Goal: Task Accomplishment & Management: Manage account settings

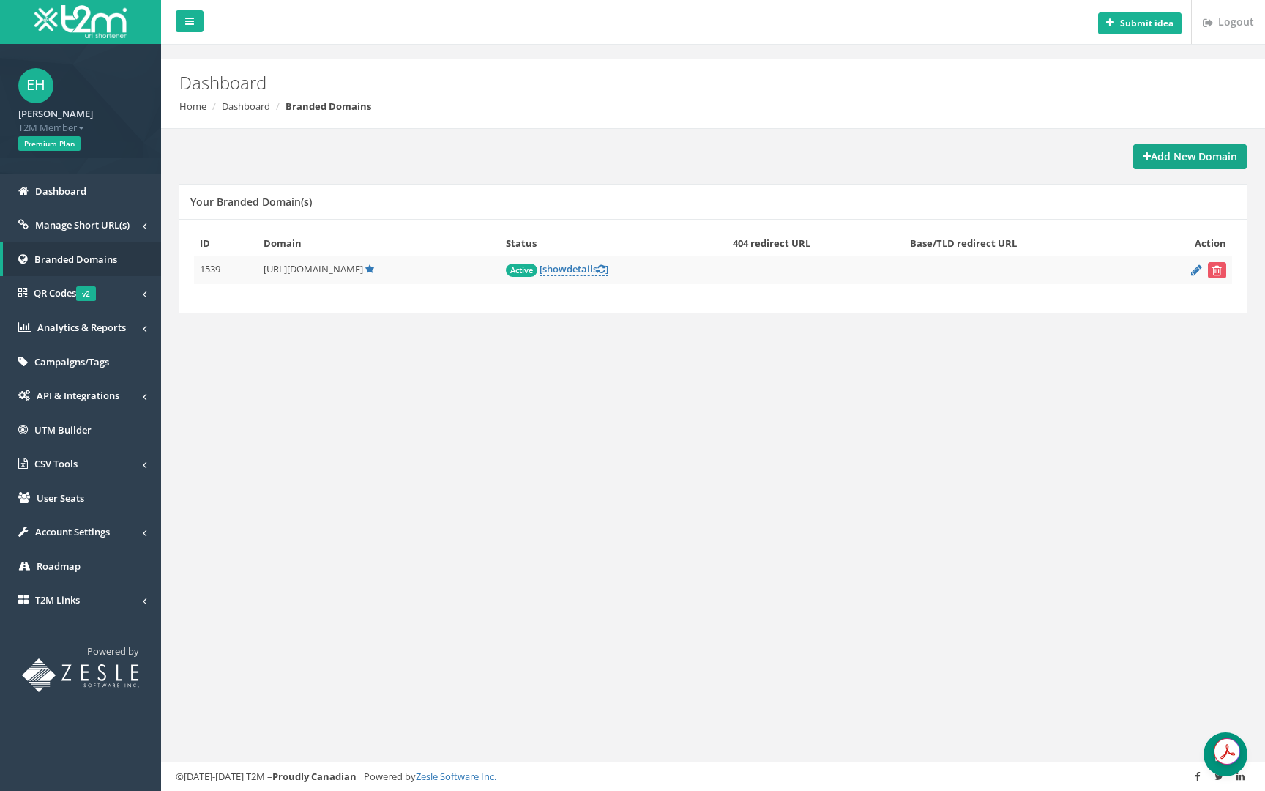
click at [1156, 160] on strong "Add New Domain" at bounding box center [1190, 156] width 94 height 14
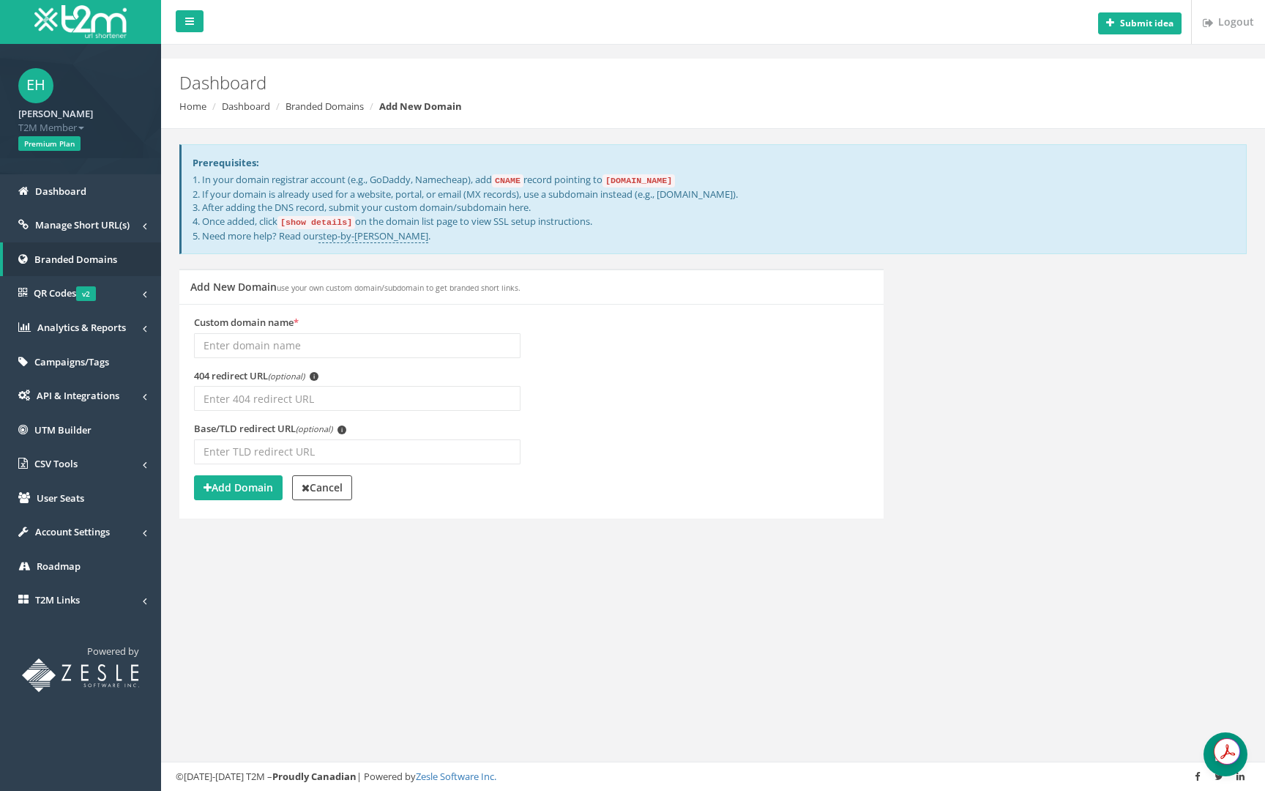
type input "B"
type input "Baseine"
click at [1029, 428] on div "Add New Domain use your own custom domain/subdomain to get branded short links.…" at bounding box center [713, 403] width 1090 height 268
click at [347, 350] on input "Baseine" at bounding box center [357, 345] width 327 height 25
type input "baseline"
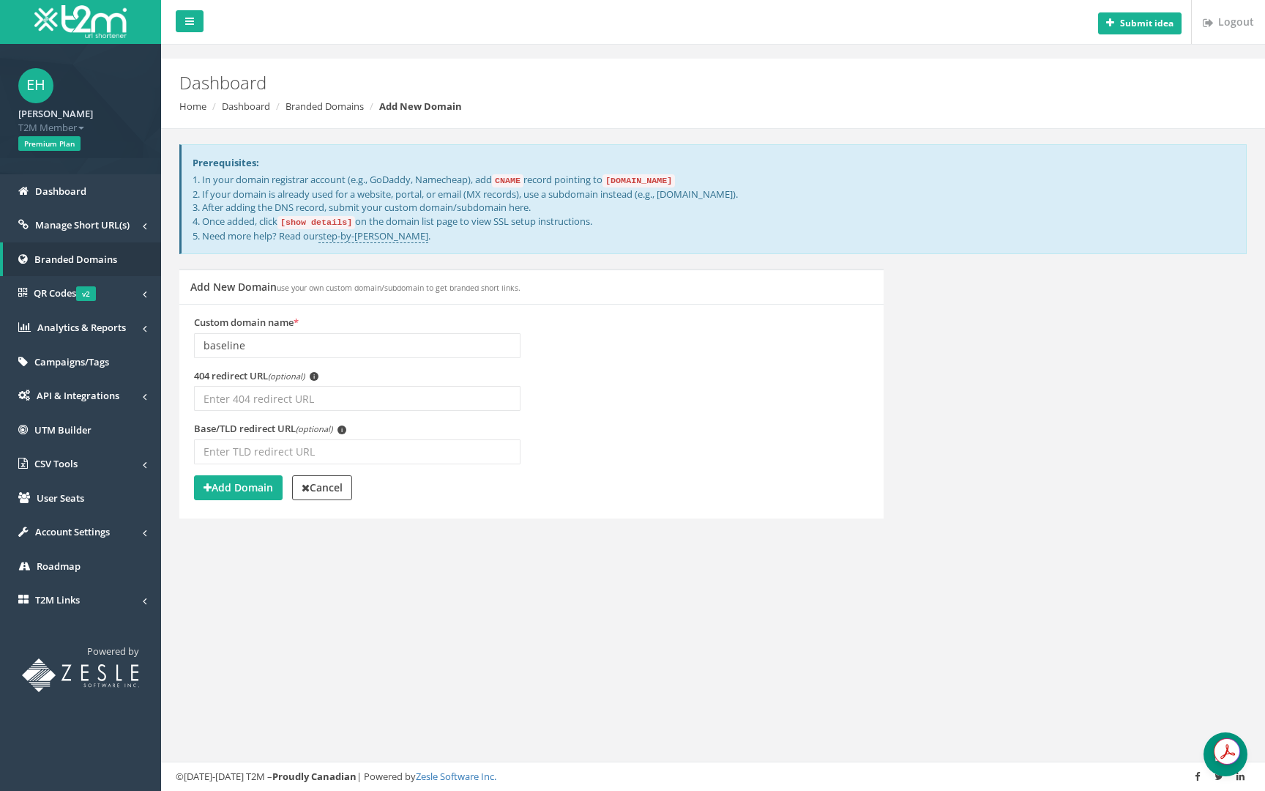
drag, startPoint x: 620, startPoint y: 179, endPoint x: 696, endPoint y: 184, distance: 76.3
click at [675, 184] on code "domains.t2m.app" at bounding box center [639, 180] width 72 height 13
copy code "domains.t2m.app"
click at [813, 195] on p "1. In your domain registrar account (e.g., GoDaddy, Namecheap), add CNAME recor…" at bounding box center [714, 208] width 1043 height 70
click at [261, 333] on input "baseline" at bounding box center [357, 345] width 327 height 25
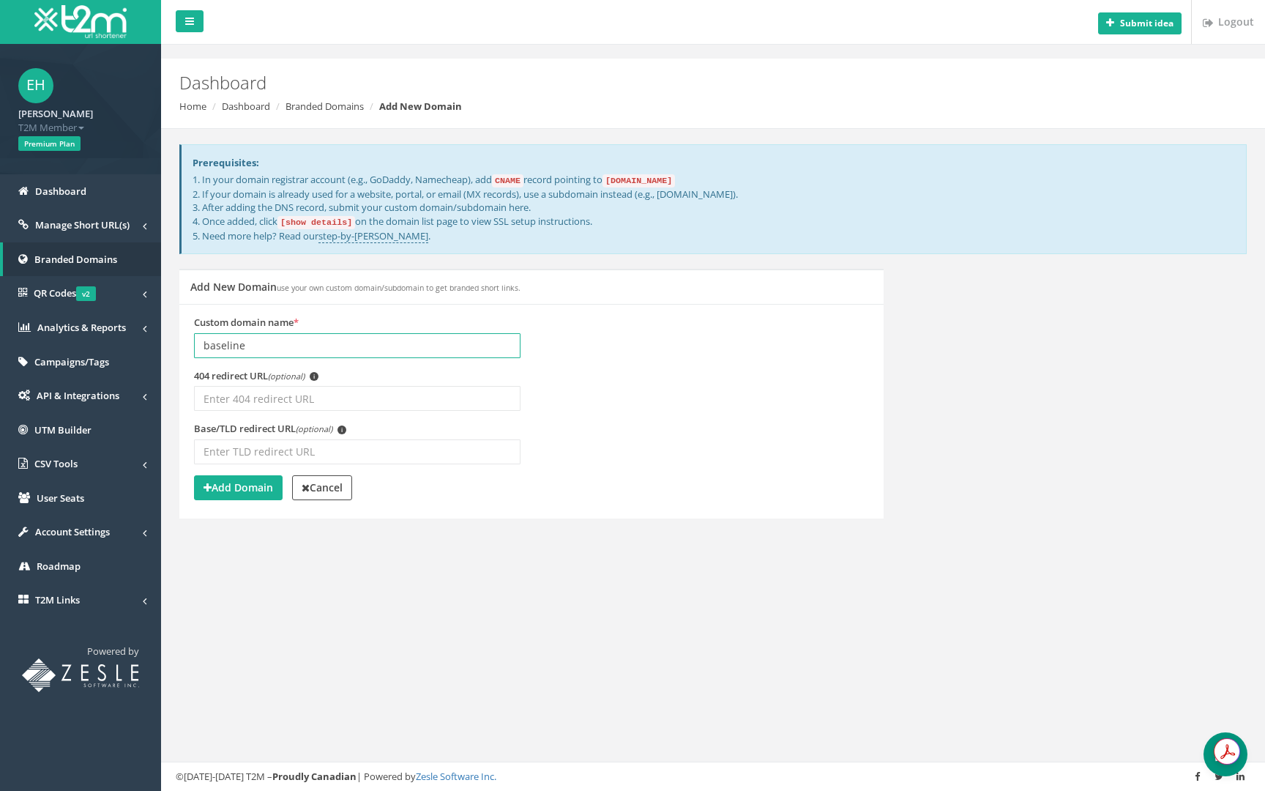
click at [261, 334] on input "baseline" at bounding box center [357, 345] width 327 height 25
type input "b"
type input "Baseline"
click at [255, 483] on strong "Add Domain" at bounding box center [239, 487] width 70 height 14
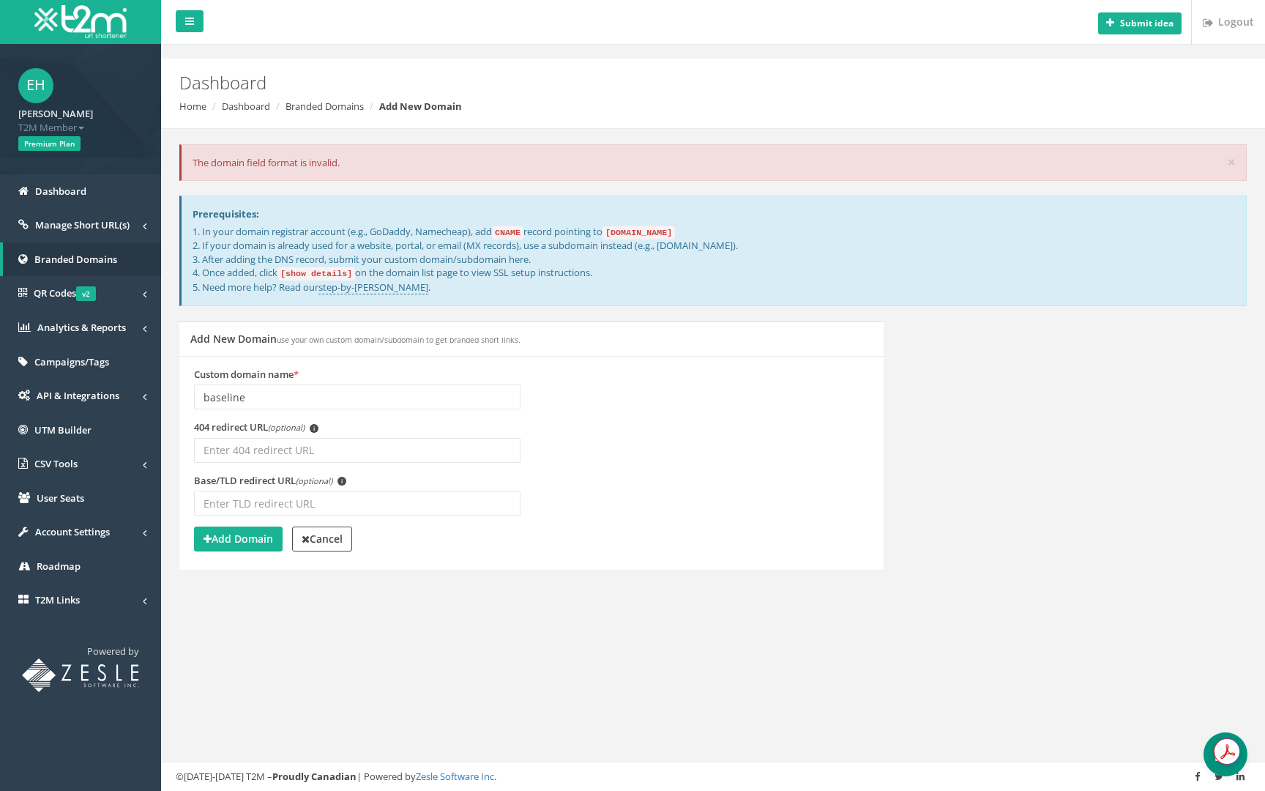
click at [345, 392] on input "baseline" at bounding box center [357, 396] width 327 height 25
click at [301, 335] on small "use your own custom domain/subdomain to get branded short links." at bounding box center [399, 340] width 244 height 10
click at [325, 393] on input "baseline" at bounding box center [357, 396] width 327 height 25
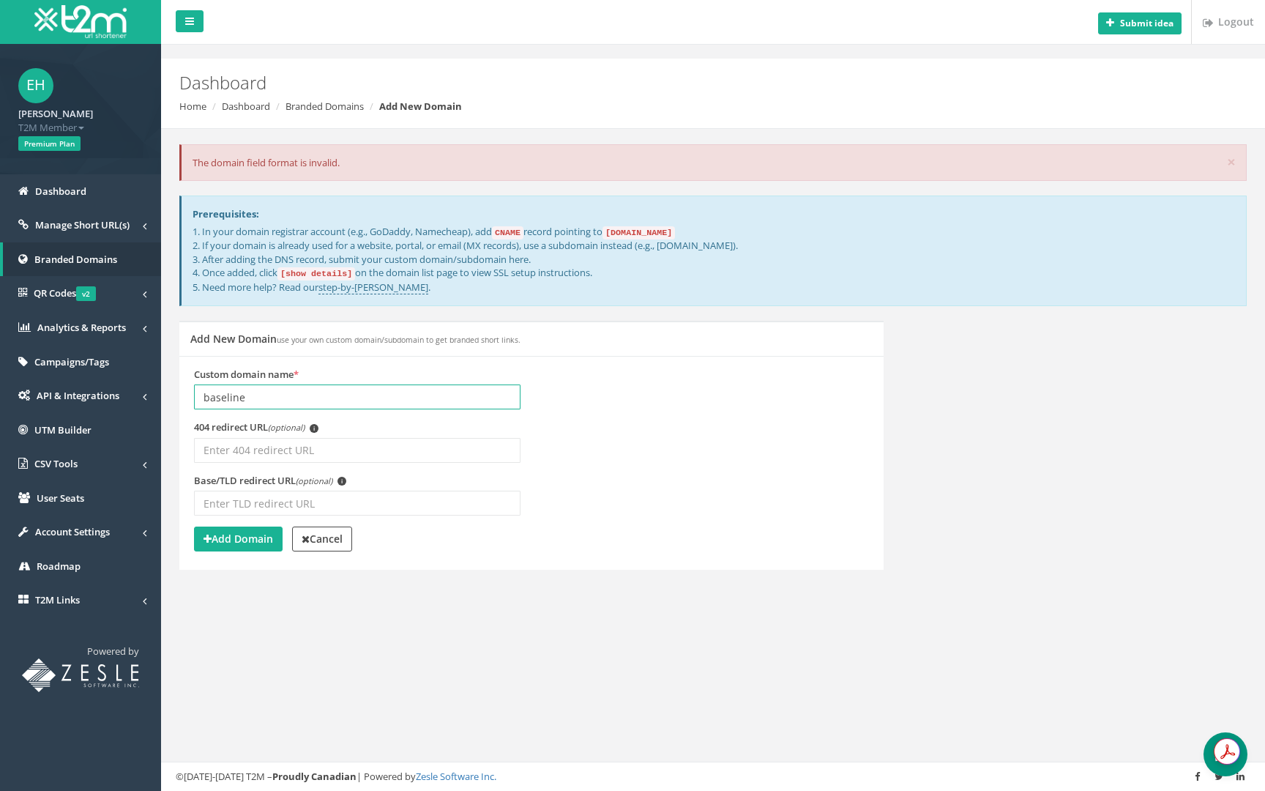
click at [311, 393] on input "baseline" at bounding box center [357, 396] width 327 height 25
click at [330, 548] on link "Cancel" at bounding box center [322, 538] width 60 height 25
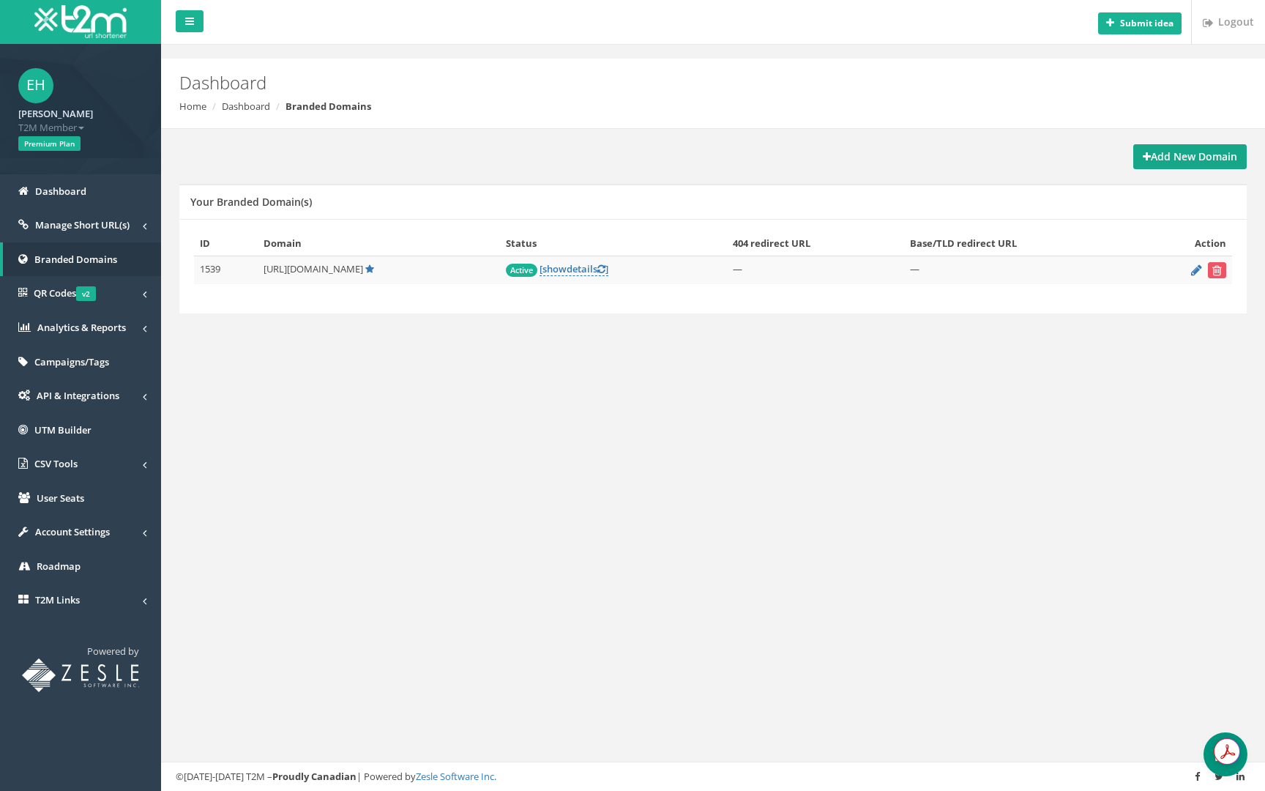
drag, startPoint x: 1190, startPoint y: 156, endPoint x: 1139, endPoint y: 182, distance: 56.7
click at [1190, 157] on strong "Add New Domain" at bounding box center [1190, 156] width 94 height 14
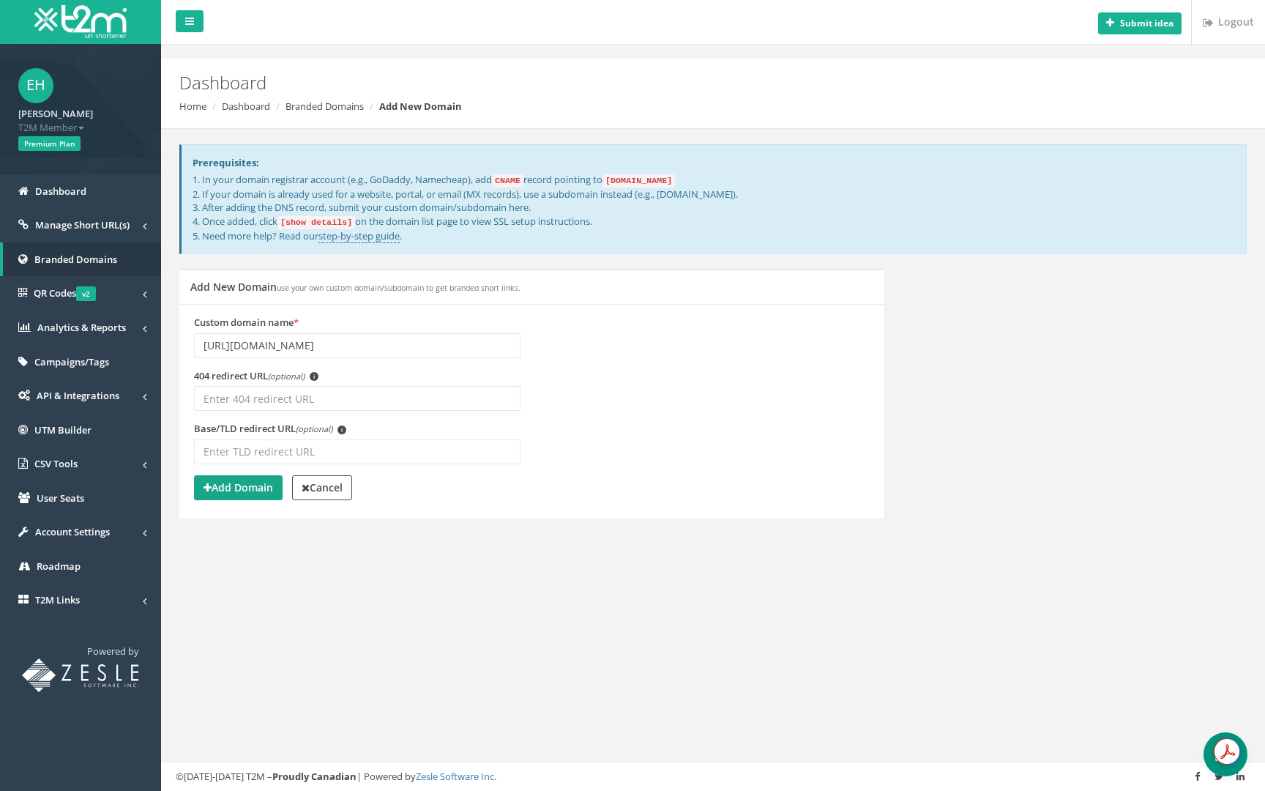
type input "[URL][DOMAIN_NAME]"
click at [255, 490] on strong "Add Domain" at bounding box center [239, 487] width 70 height 14
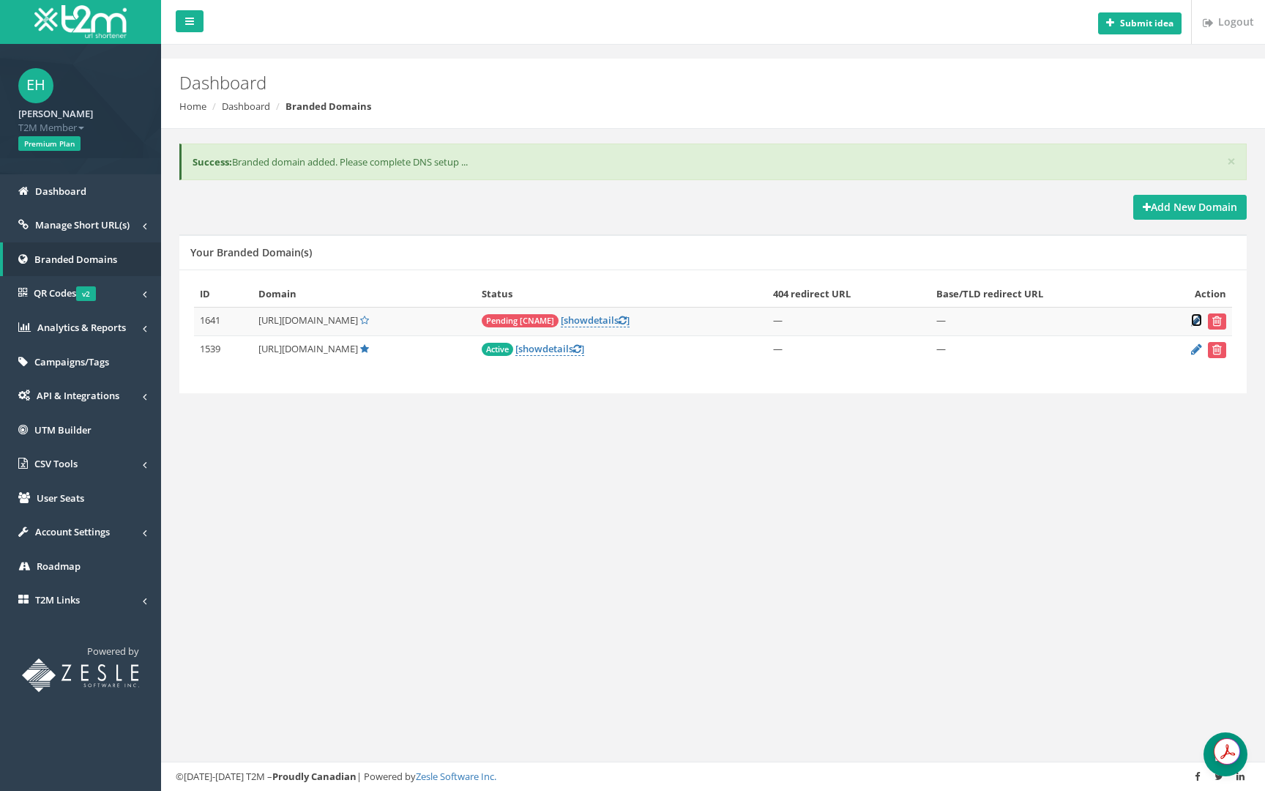
click at [1196, 323] on icon at bounding box center [1196, 321] width 11 height 10
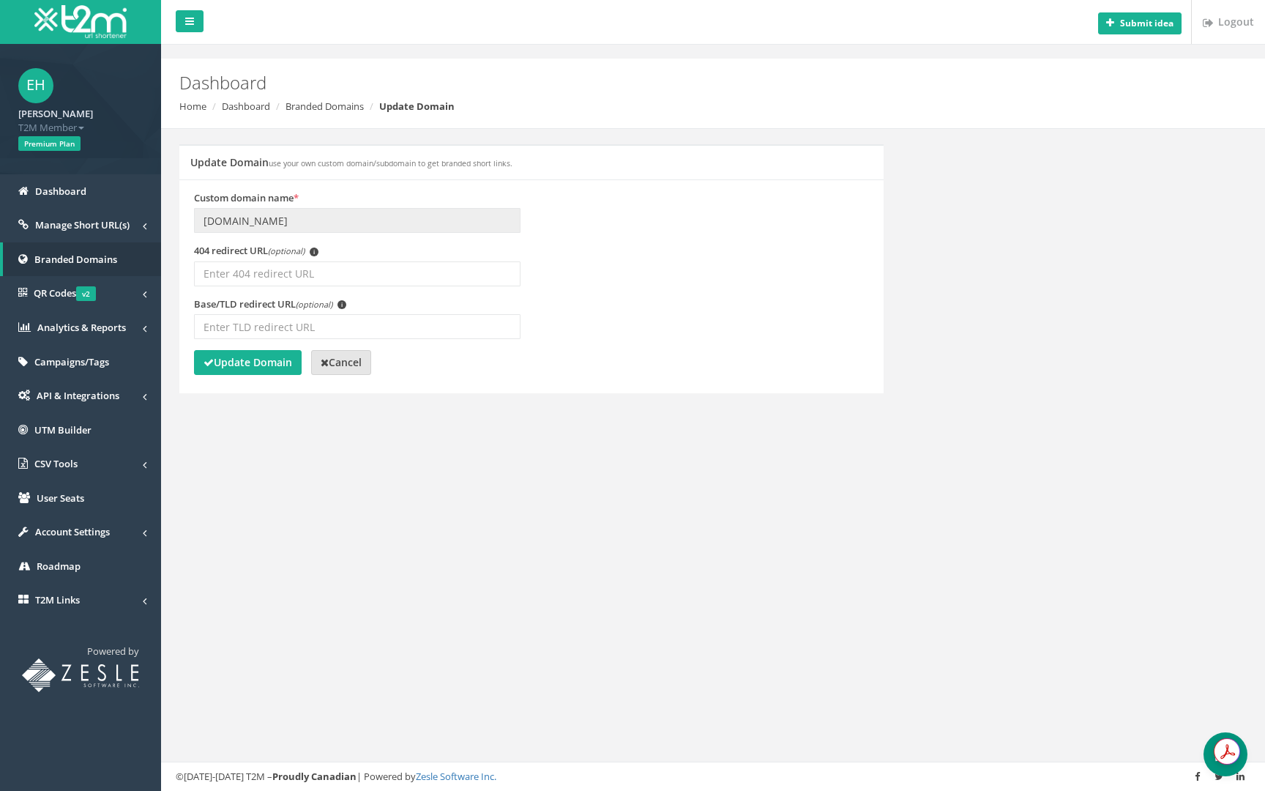
click at [323, 359] on icon at bounding box center [325, 362] width 8 height 10
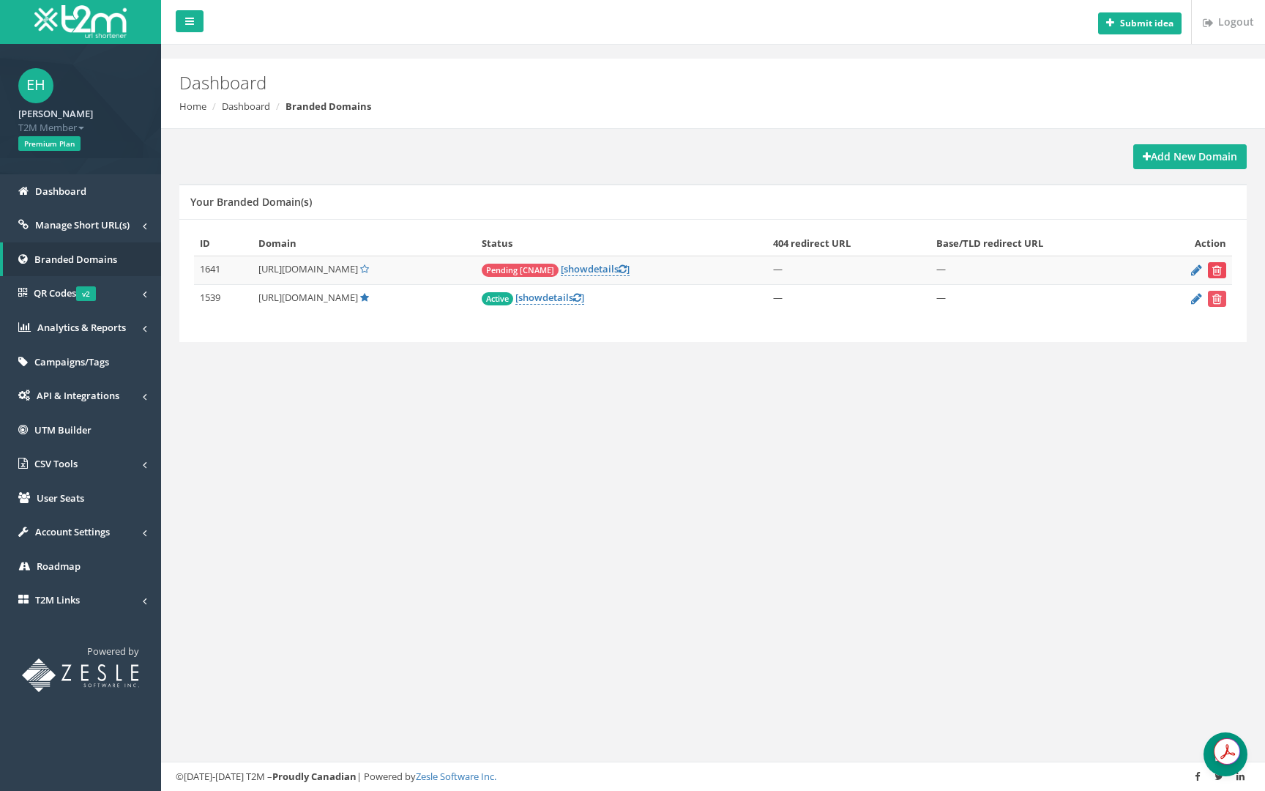
click at [1221, 267] on icon "submit" at bounding box center [1218, 270] width 10 height 9
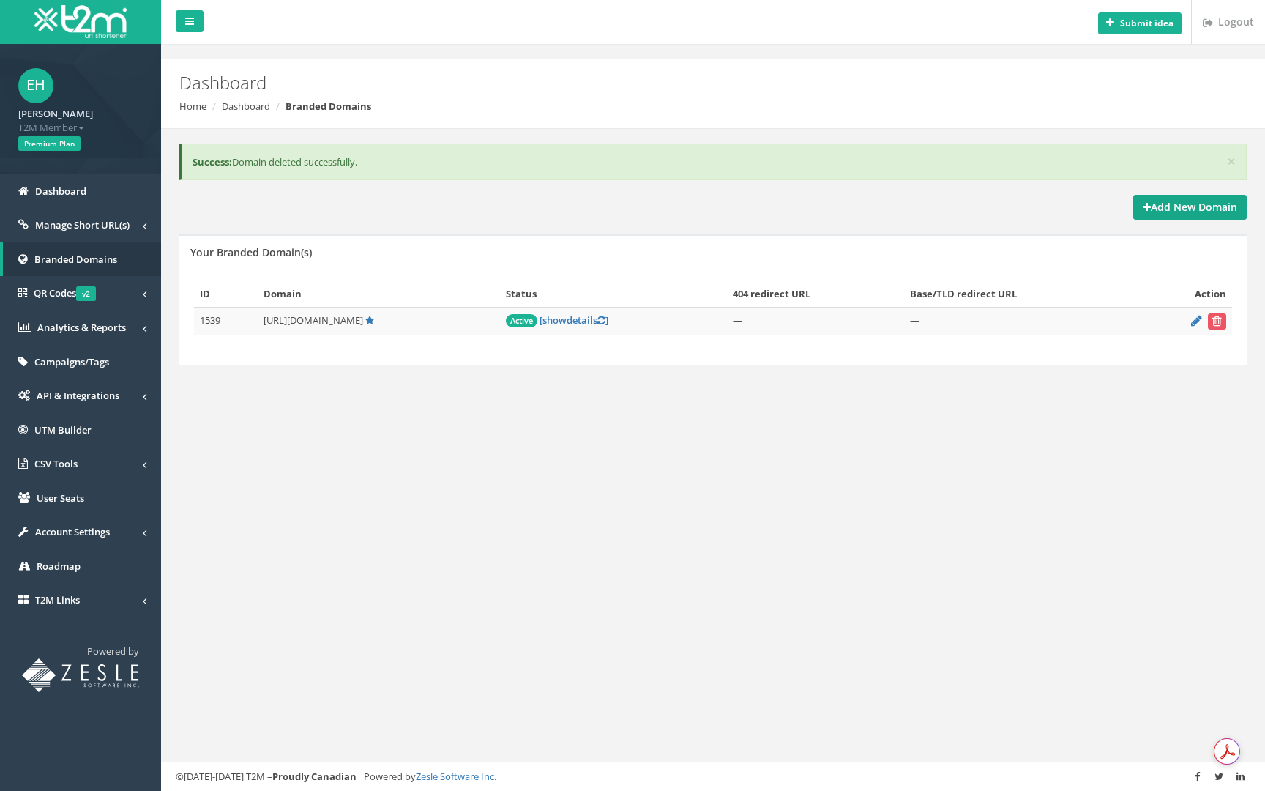
click at [1171, 212] on strong "Add New Domain" at bounding box center [1190, 207] width 94 height 14
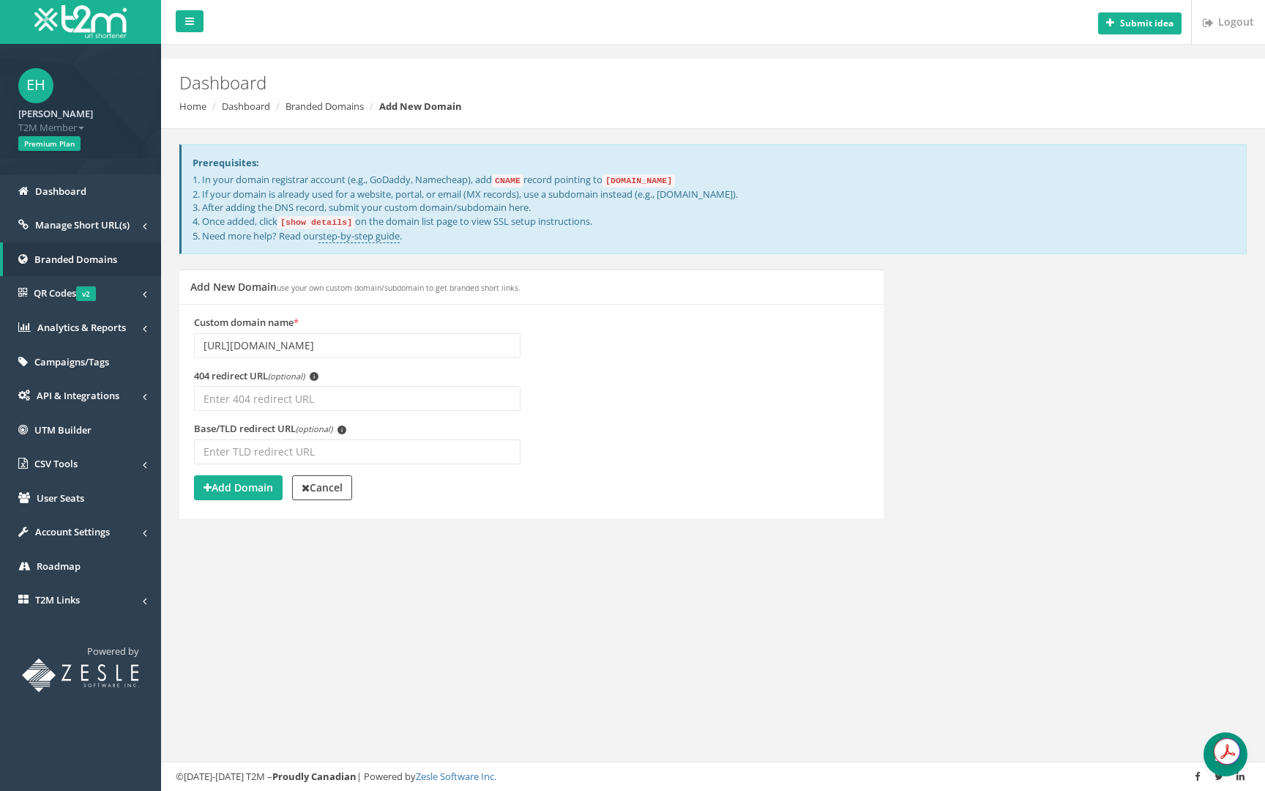
click at [242, 347] on input "[URL][DOMAIN_NAME]" at bounding box center [357, 345] width 327 height 25
click at [241, 347] on input "[URL][DOMAIN_NAME]" at bounding box center [357, 345] width 327 height 25
type input "[URL][DOMAIN_NAME]"
click at [329, 601] on div "Submit idea Logout Dashboard Home Dashboard Branded Domains Add New Domain Prer…" at bounding box center [713, 395] width 1104 height 791
click at [261, 494] on button "Add Domain" at bounding box center [238, 487] width 89 height 25
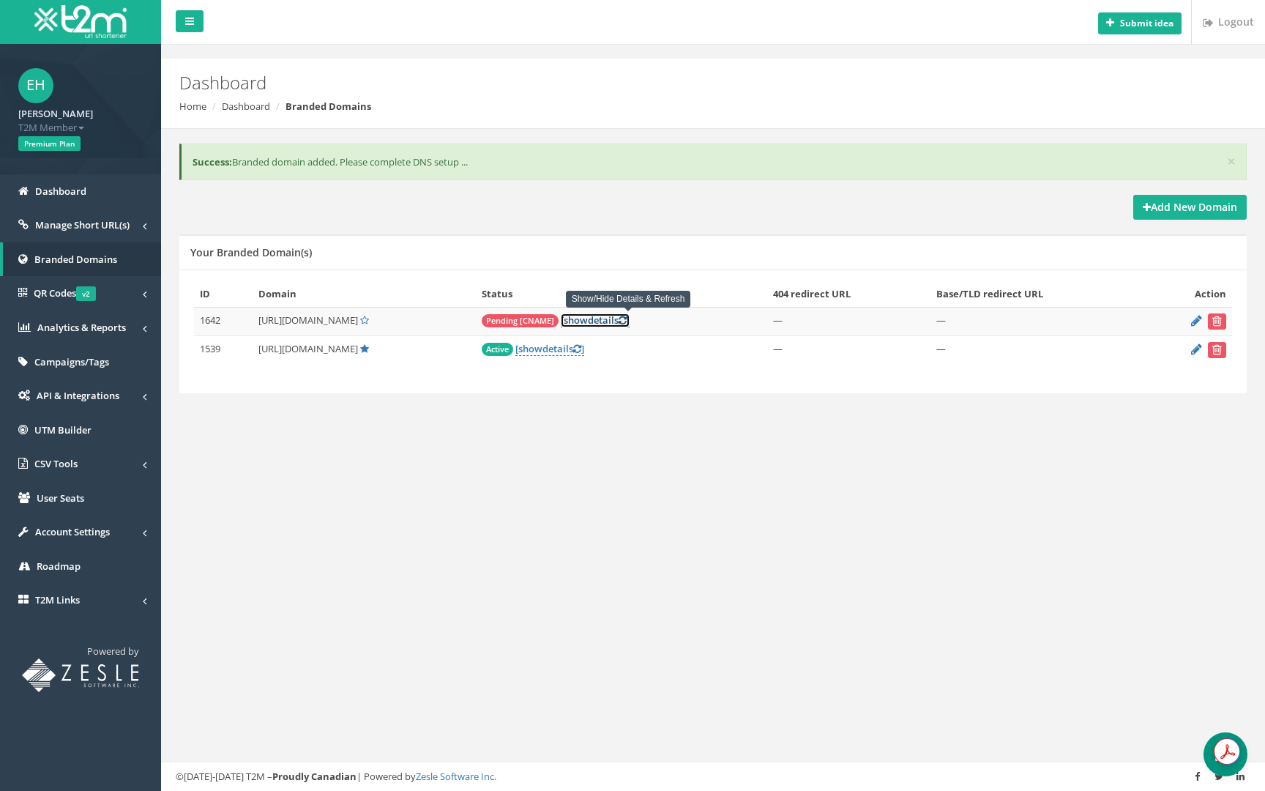
click at [630, 320] on link "[ show details ]" at bounding box center [595, 320] width 69 height 14
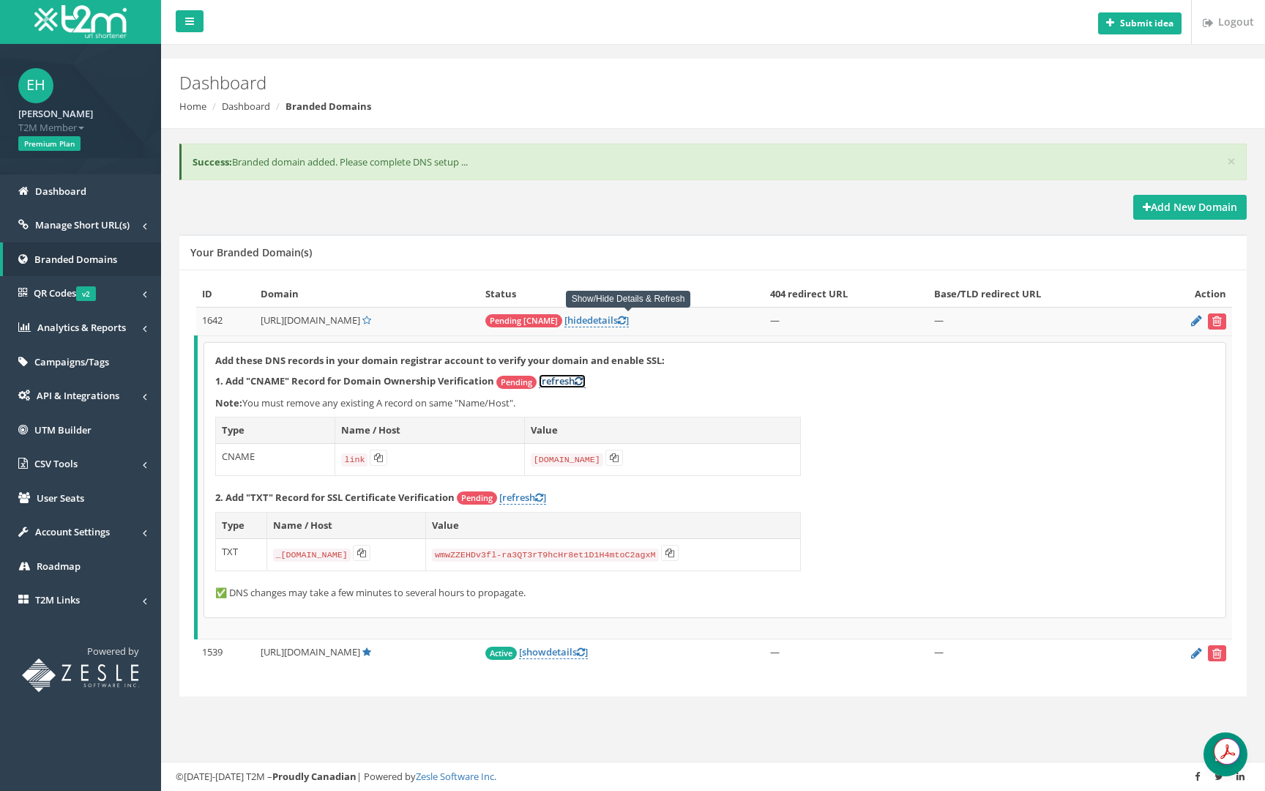
click at [557, 377] on link "[refresh ]" at bounding box center [562, 381] width 47 height 14
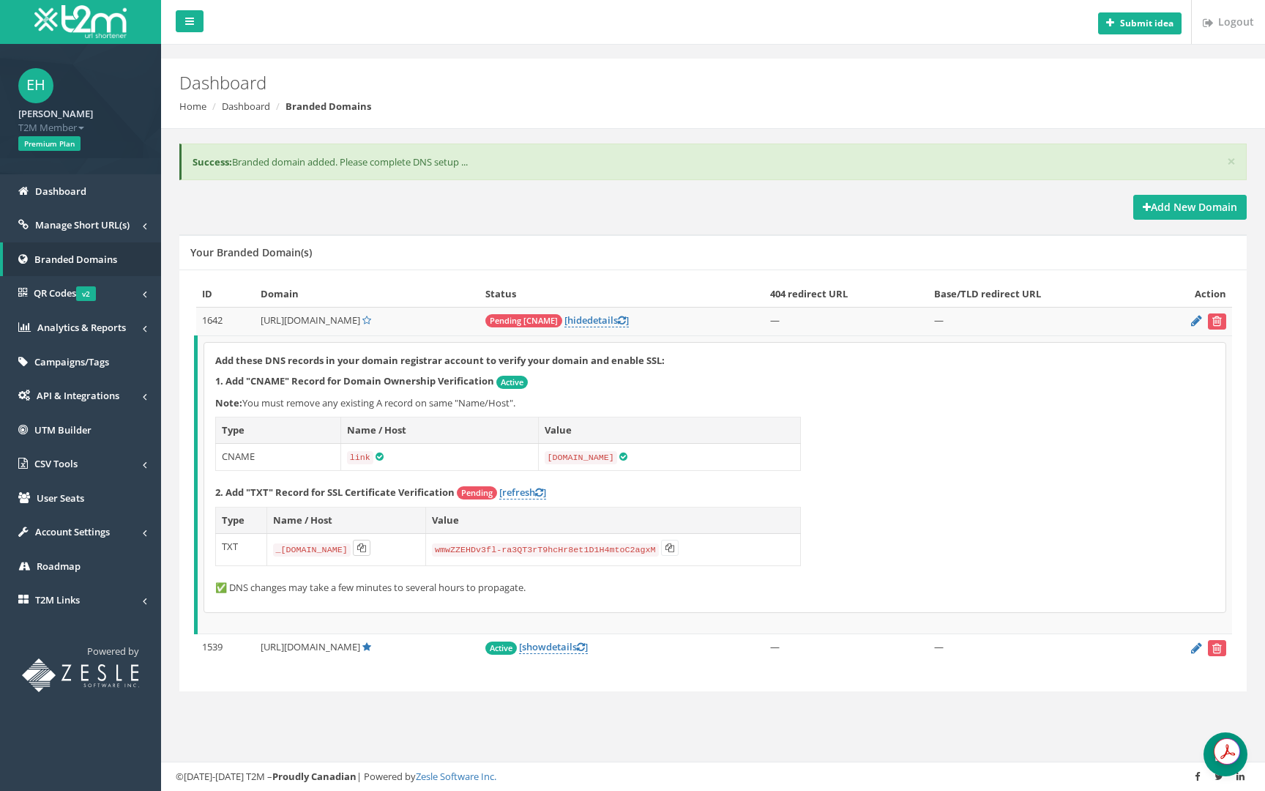
click at [366, 548] on icon at bounding box center [361, 547] width 9 height 9
click at [674, 545] on icon at bounding box center [670, 547] width 9 height 9
click at [513, 485] on link "[refresh ]" at bounding box center [522, 492] width 47 height 14
click at [521, 490] on link "[refresh ]" at bounding box center [522, 492] width 47 height 14
click at [541, 491] on icon at bounding box center [539, 493] width 8 height 10
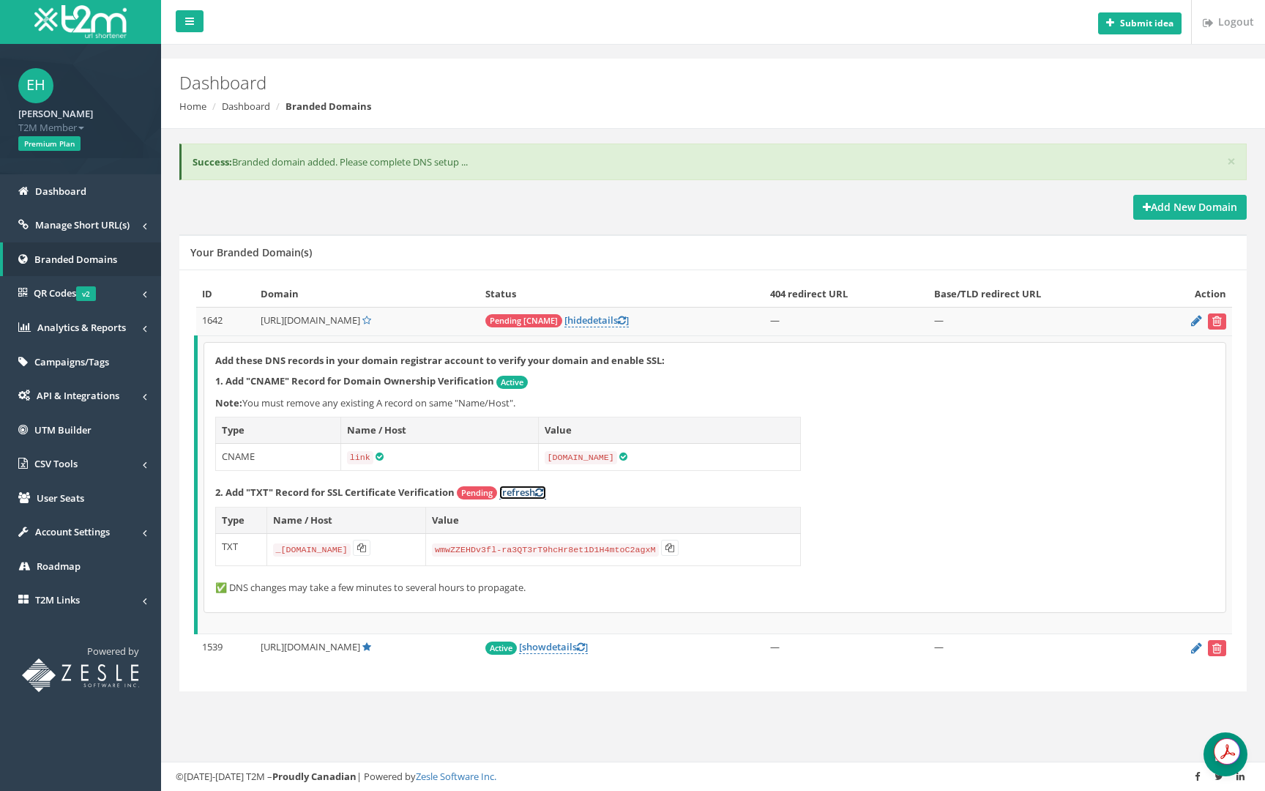
drag, startPoint x: 520, startPoint y: 494, endPoint x: 577, endPoint y: 488, distance: 57.4
click at [520, 494] on link "[refresh ]" at bounding box center [522, 492] width 47 height 14
click at [524, 491] on link "[refresh ]" at bounding box center [522, 492] width 47 height 14
click at [518, 486] on link "[refresh ]" at bounding box center [522, 492] width 47 height 14
click at [522, 492] on link "[refresh ]" at bounding box center [522, 492] width 47 height 14
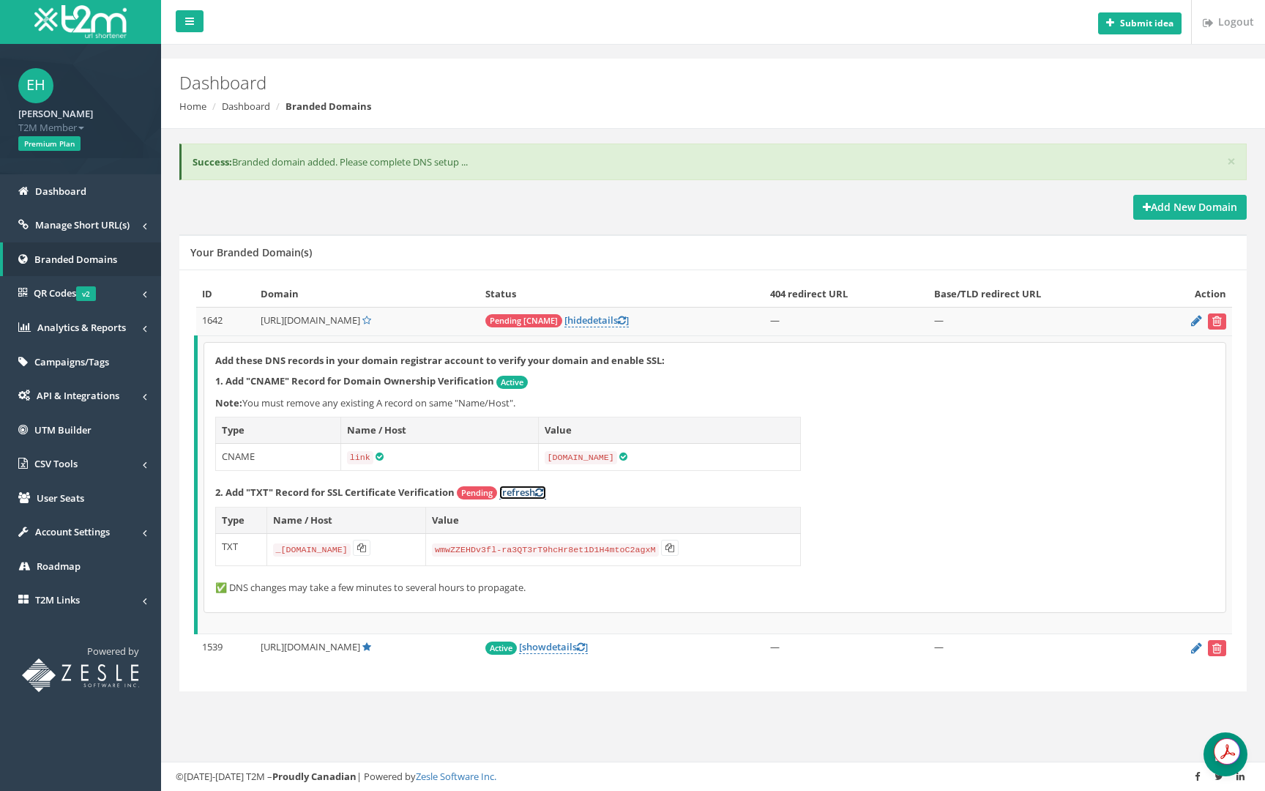
click at [528, 490] on link "[refresh ]" at bounding box center [522, 492] width 47 height 14
click at [526, 493] on link "[refresh ]" at bounding box center [522, 492] width 47 height 14
click at [519, 489] on link "[refresh ]" at bounding box center [522, 492] width 47 height 14
click at [199, 321] on td "1642" at bounding box center [225, 321] width 59 height 29
copy td "1642"
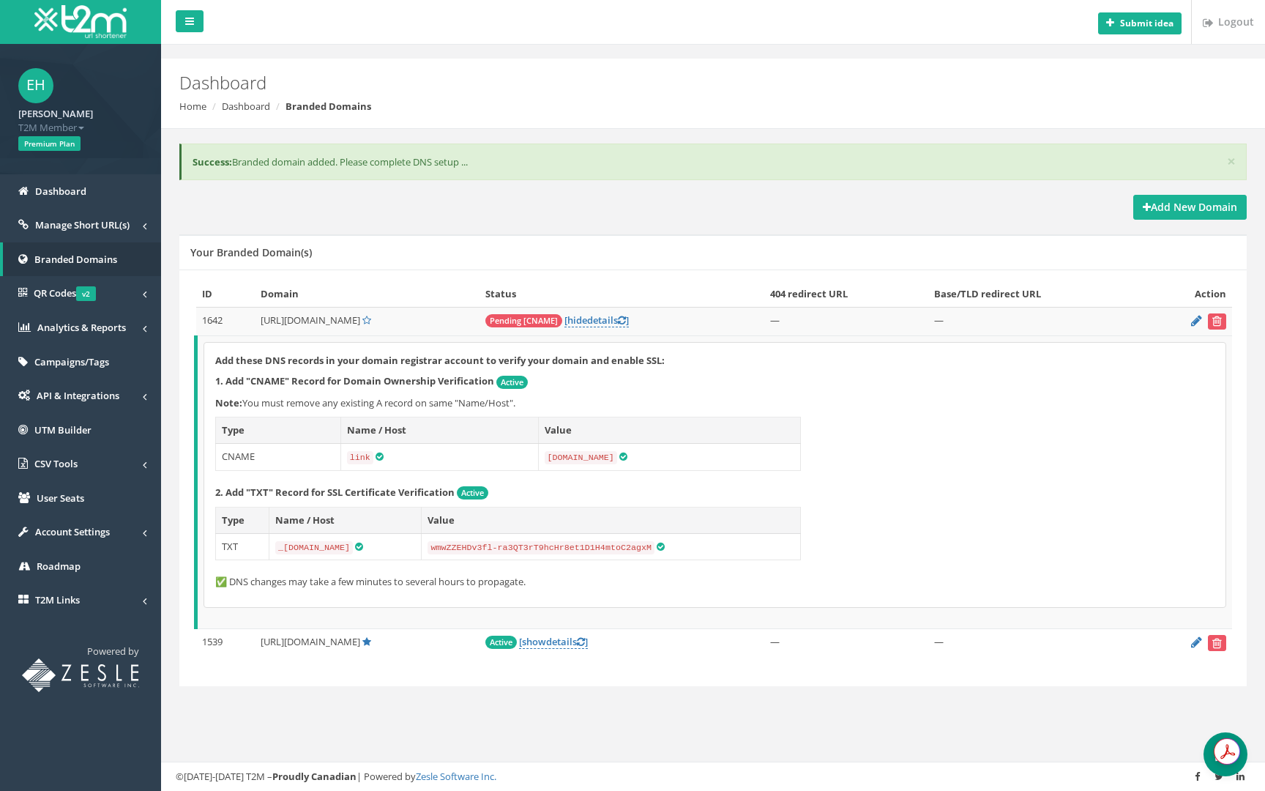
click at [707, 210] on div "Add New Domain" at bounding box center [713, 207] width 1068 height 25
click at [464, 263] on div "Your Branded Domain(s)" at bounding box center [713, 251] width 1068 height 35
click at [626, 322] on icon at bounding box center [622, 321] width 8 height 10
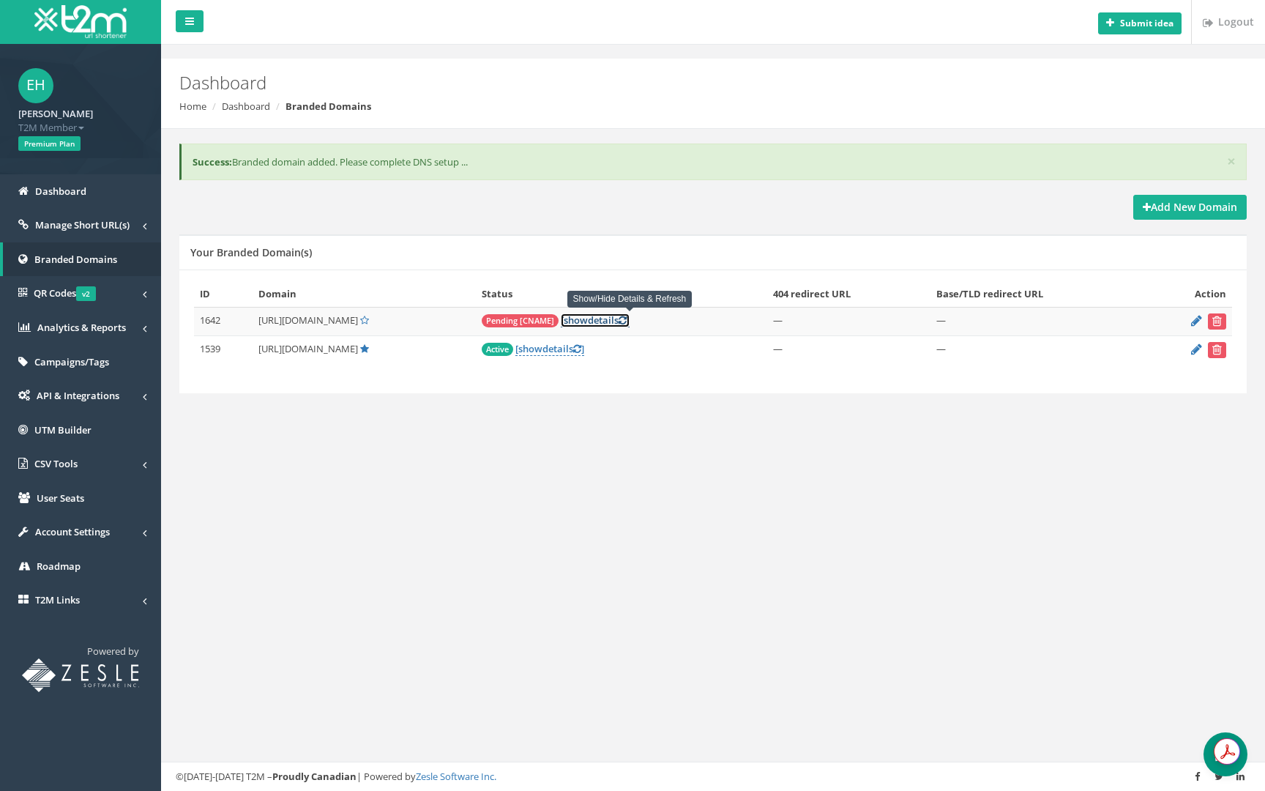
click at [627, 321] on icon at bounding box center [623, 321] width 8 height 10
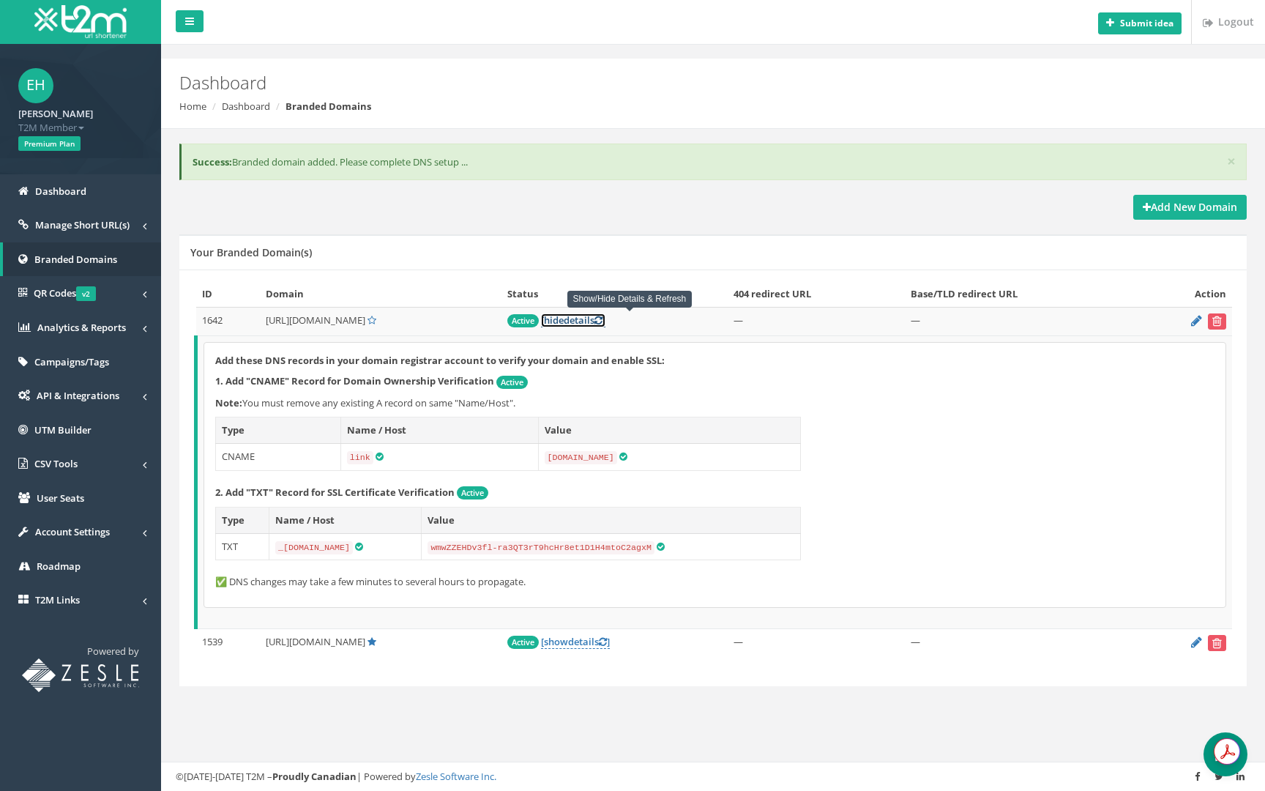
click at [603, 321] on icon at bounding box center [599, 321] width 8 height 10
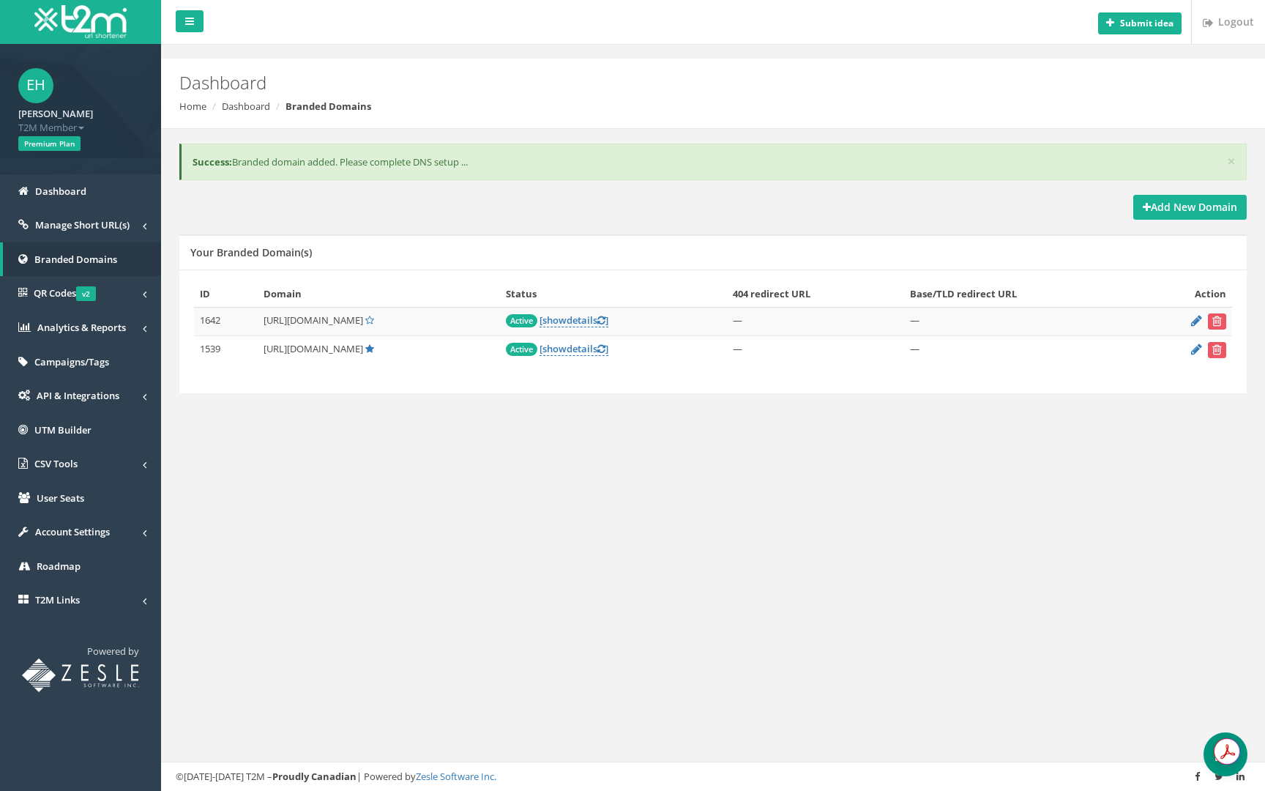
click at [685, 268] on div "Your Branded Domain(s)" at bounding box center [713, 251] width 1068 height 35
click at [374, 319] on icon at bounding box center [369, 321] width 9 height 10
